Goal: Information Seeking & Learning: Learn about a topic

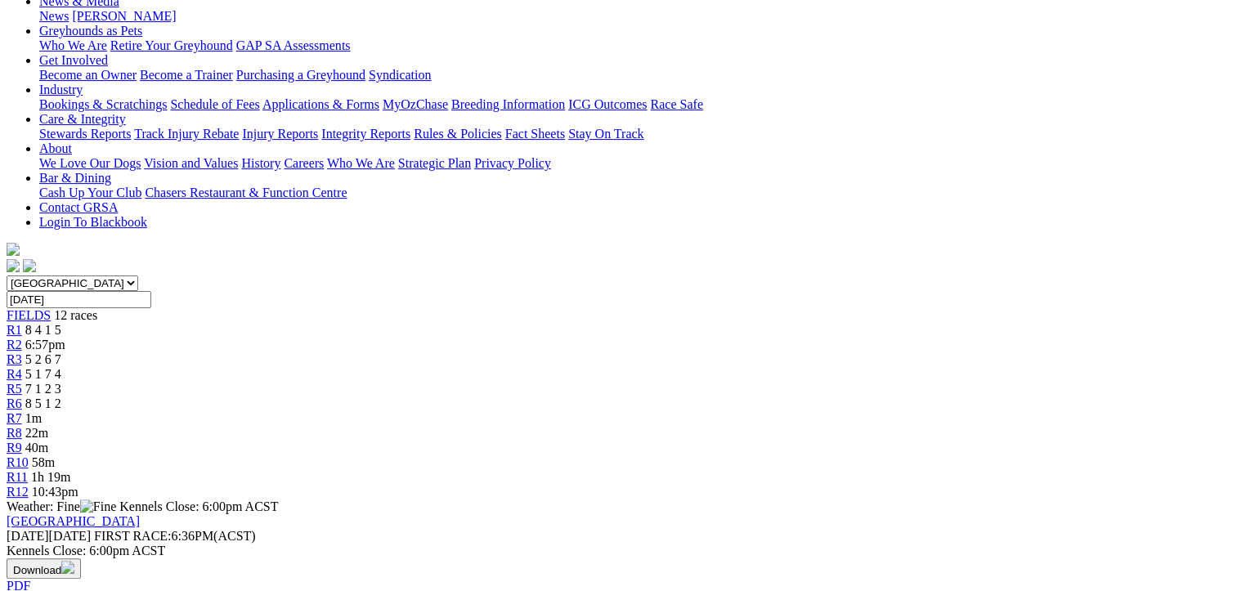
scroll to position [327, 0]
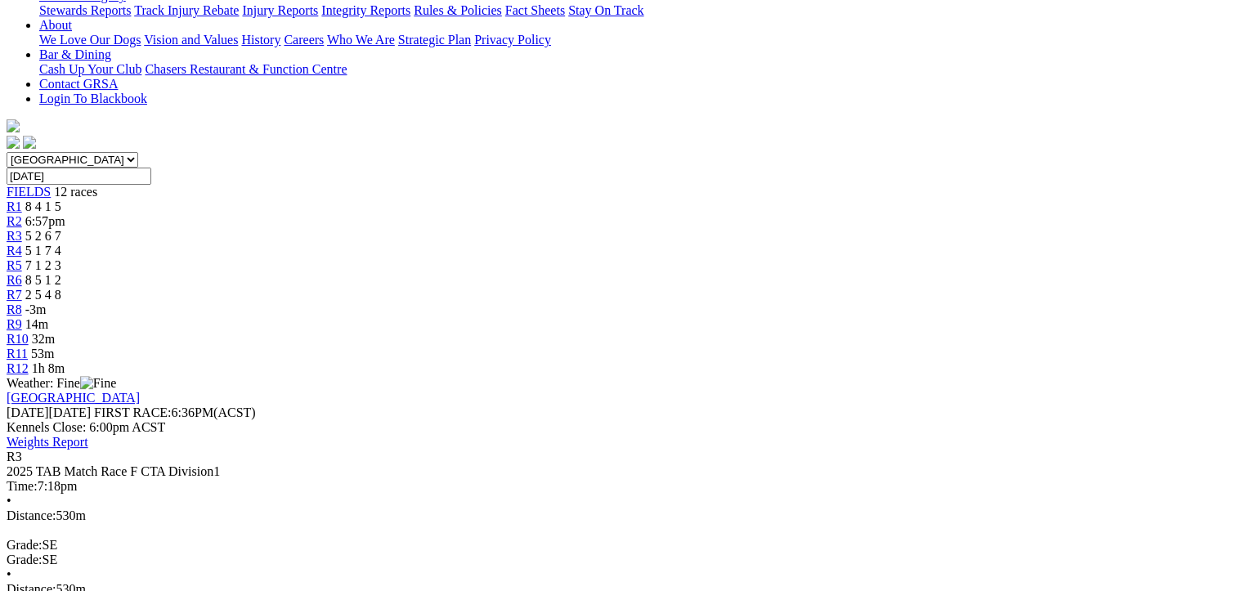
scroll to position [82, 0]
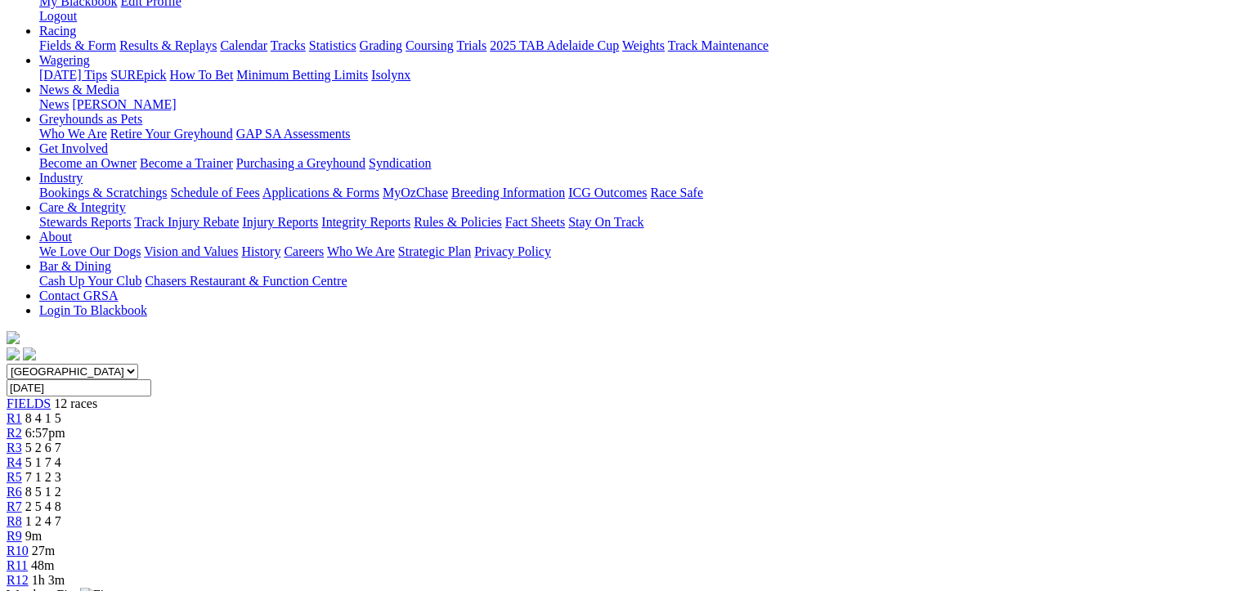
scroll to position [327, 0]
